Goal: Transaction & Acquisition: Purchase product/service

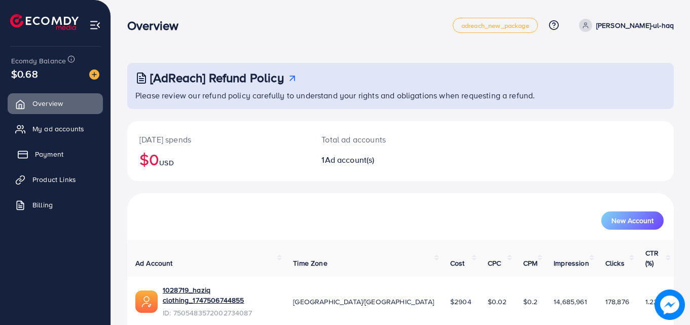
click at [53, 155] on span "Payment" at bounding box center [49, 154] width 28 height 10
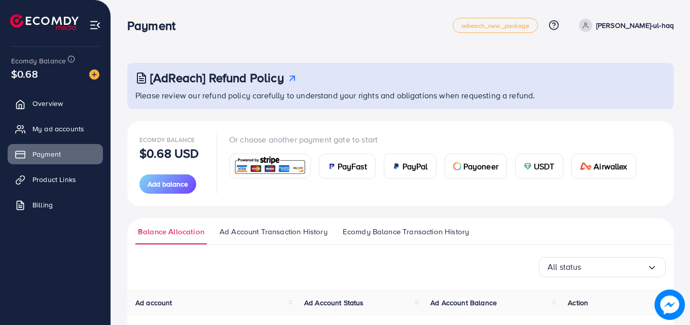
click at [540, 165] on span "USDT" at bounding box center [544, 166] width 21 height 12
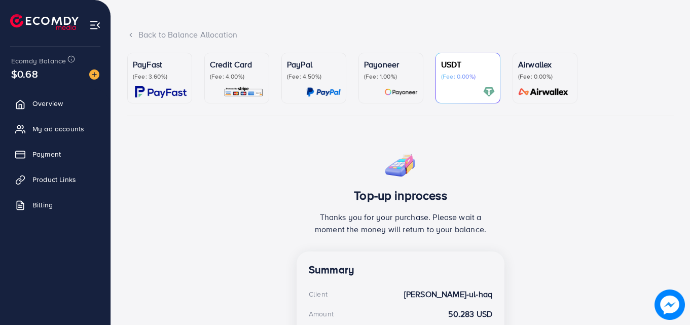
scroll to position [45, 0]
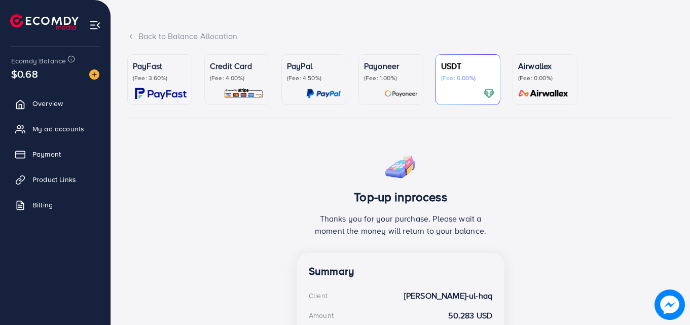
click at [463, 74] on p "(Fee: 0.00%)" at bounding box center [468, 78] width 54 height 8
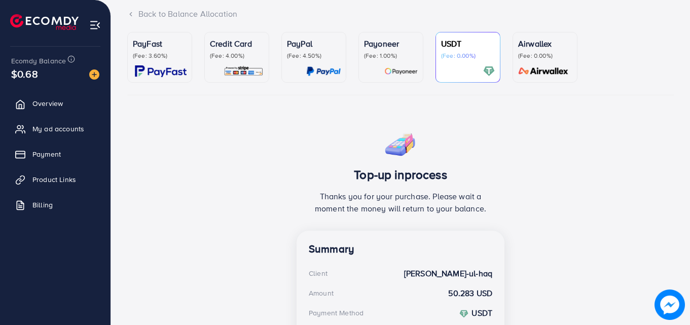
scroll to position [66, 0]
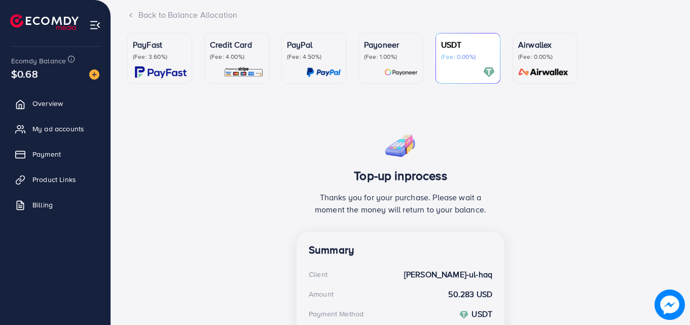
drag, startPoint x: 358, startPoint y: 223, endPoint x: 122, endPoint y: 186, distance: 238.5
click at [122, 186] on div "PayFast (Fee: 3.60%) Credit Card (Fee: 4.00%) PayPal (Fee: 4.50%) Payoneer (Fee…" at bounding box center [400, 251] width 562 height 437
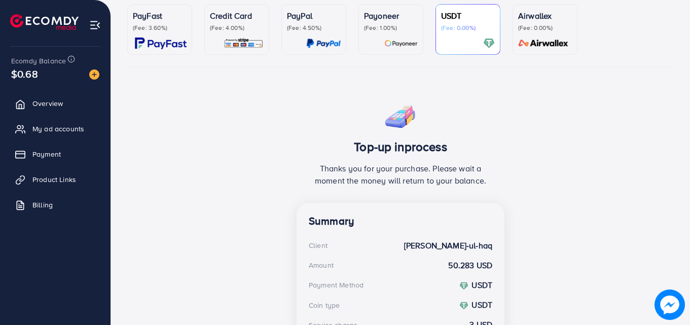
scroll to position [98, 0]
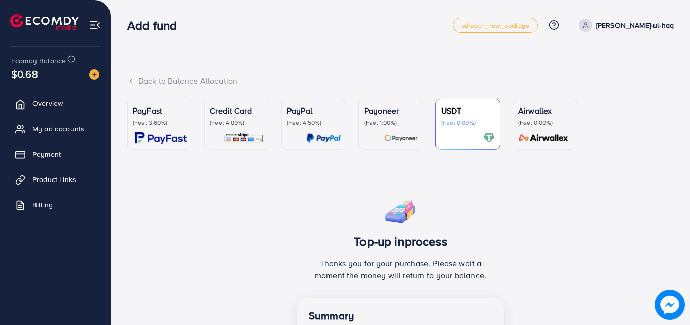
click at [163, 128] on div "PayFast (Fee: 3.60%)" at bounding box center [160, 124] width 54 height 40
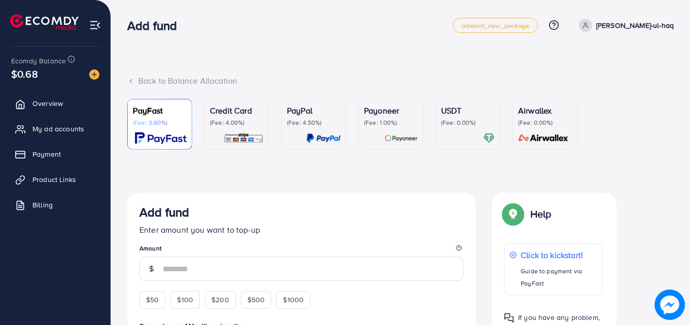
scroll to position [142, 0]
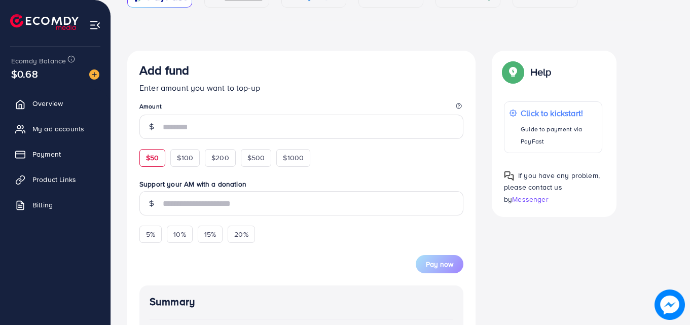
click at [155, 160] on span "$50" at bounding box center [152, 158] width 13 height 10
type input "**"
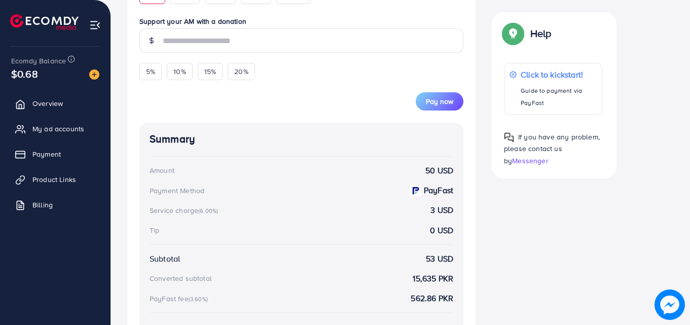
scroll to position [320, 0]
click at [440, 101] on span "Pay now" at bounding box center [439, 101] width 27 height 10
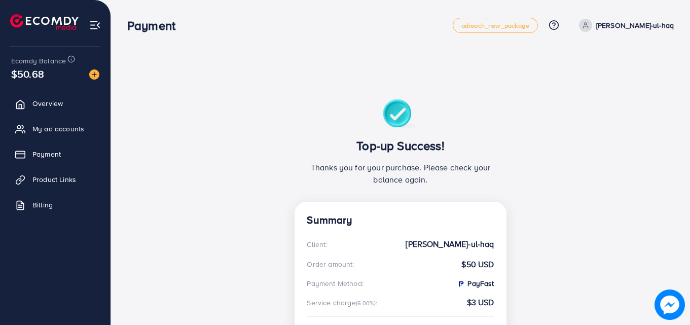
scroll to position [130, 0]
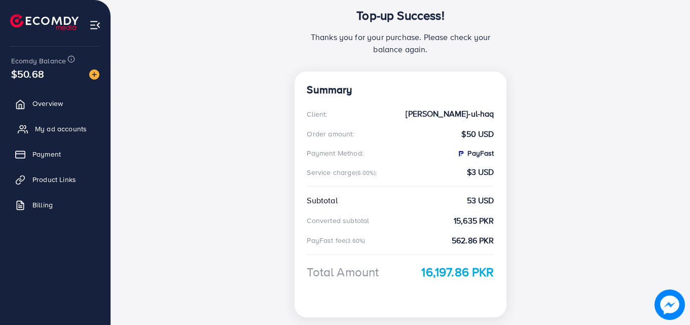
click at [59, 124] on span "My ad accounts" at bounding box center [61, 129] width 52 height 10
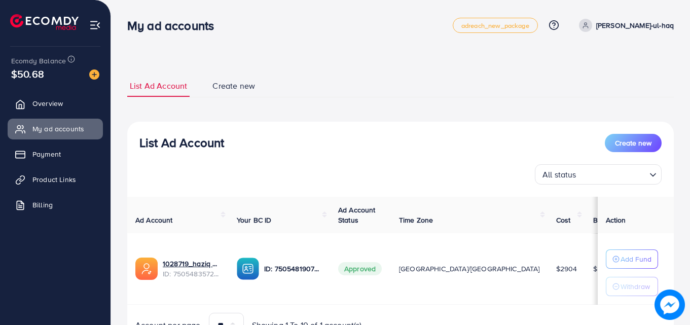
scroll to position [53, 0]
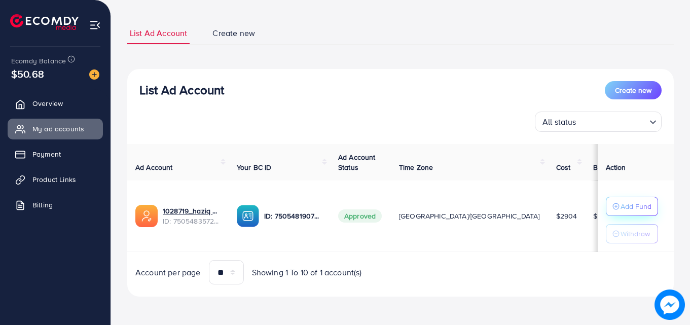
click at [621, 207] on p "Add Fund" at bounding box center [635, 206] width 31 height 12
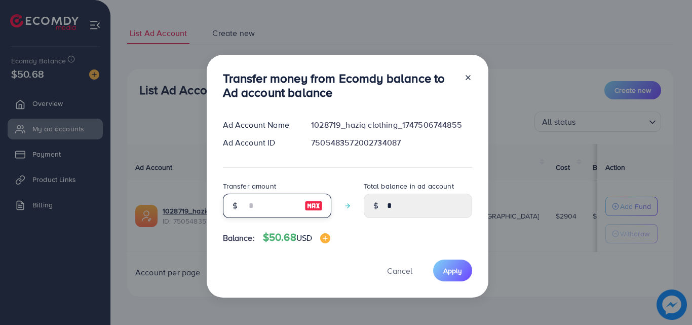
click at [249, 208] on input "number" at bounding box center [271, 206] width 51 height 24
type input "*"
type input "****"
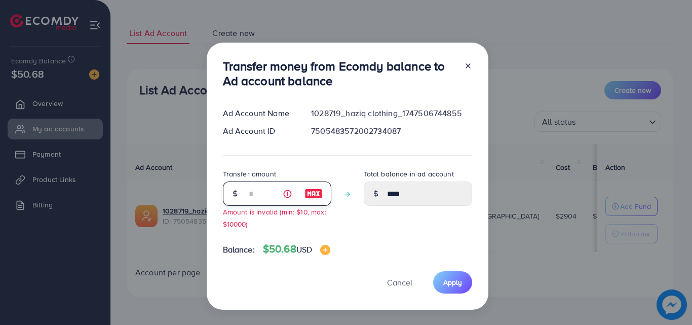
type input "**"
type input "*****"
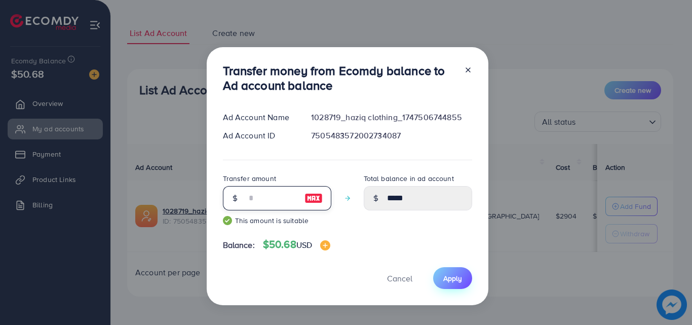
type input "**"
click at [447, 280] on span "Apply" at bounding box center [452, 278] width 19 height 10
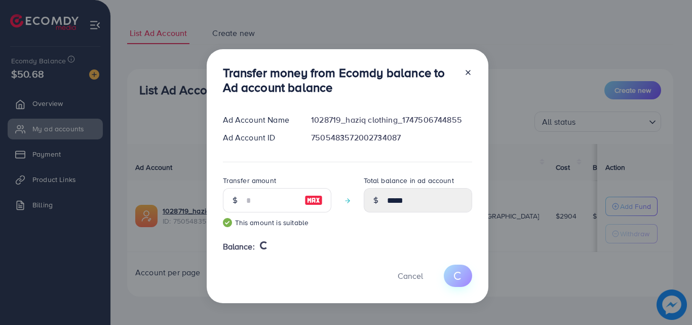
type input "*"
